Goal: Browse casually

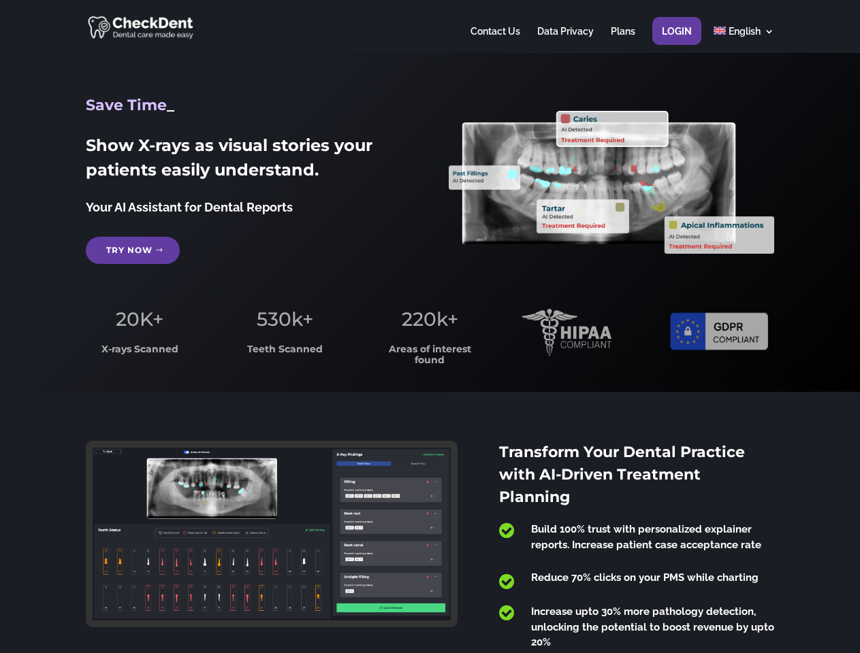
click at [430, 327] on span "220k+" at bounding box center [430, 319] width 56 height 23
click at [430, 27] on div at bounding box center [429, 26] width 687 height 53
click at [430, 327] on span "220k+" at bounding box center [430, 319] width 56 height 23
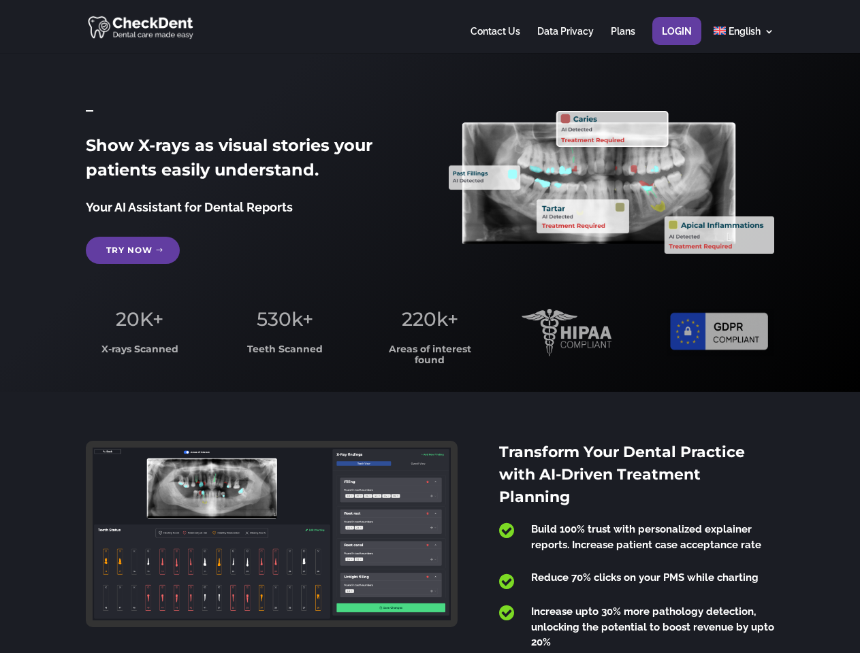
click at [430, 27] on div at bounding box center [429, 26] width 687 height 53
